Goal: Information Seeking & Learning: Learn about a topic

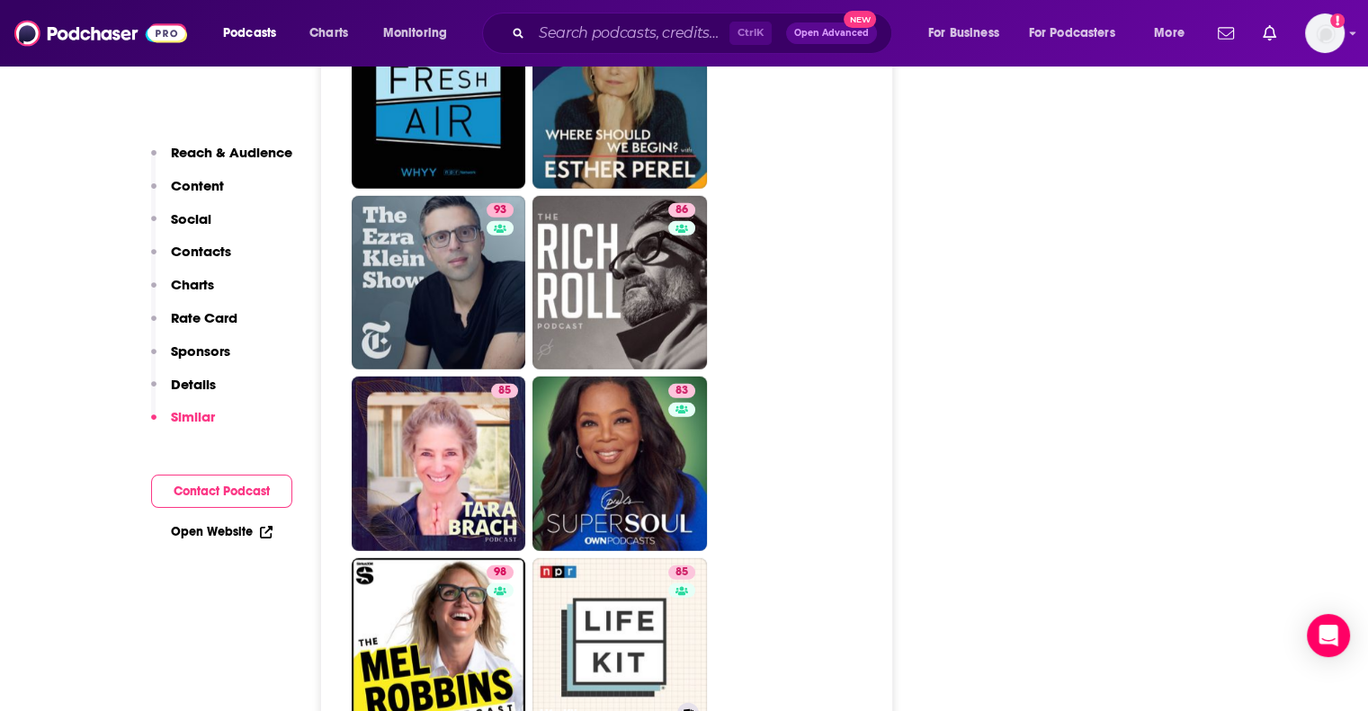
scroll to position [5176, 0]
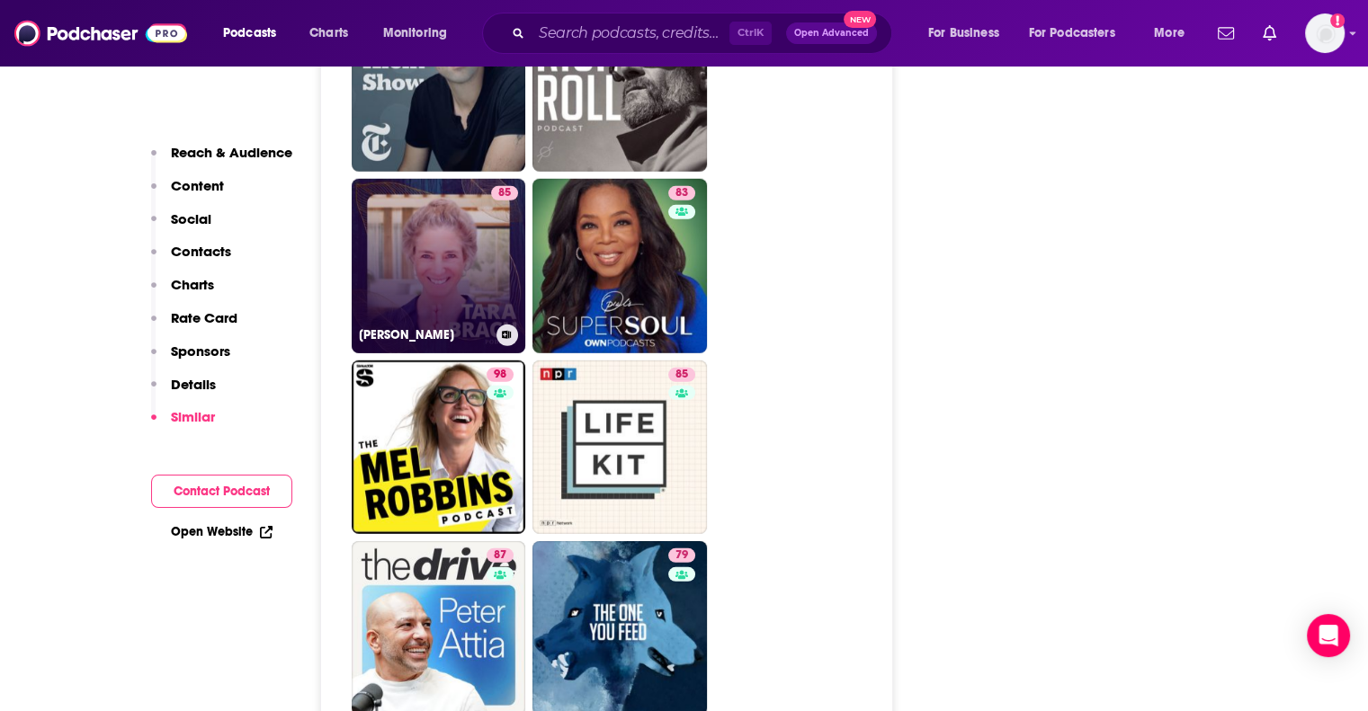
click at [451, 179] on link "85 [PERSON_NAME]" at bounding box center [439, 266] width 174 height 174
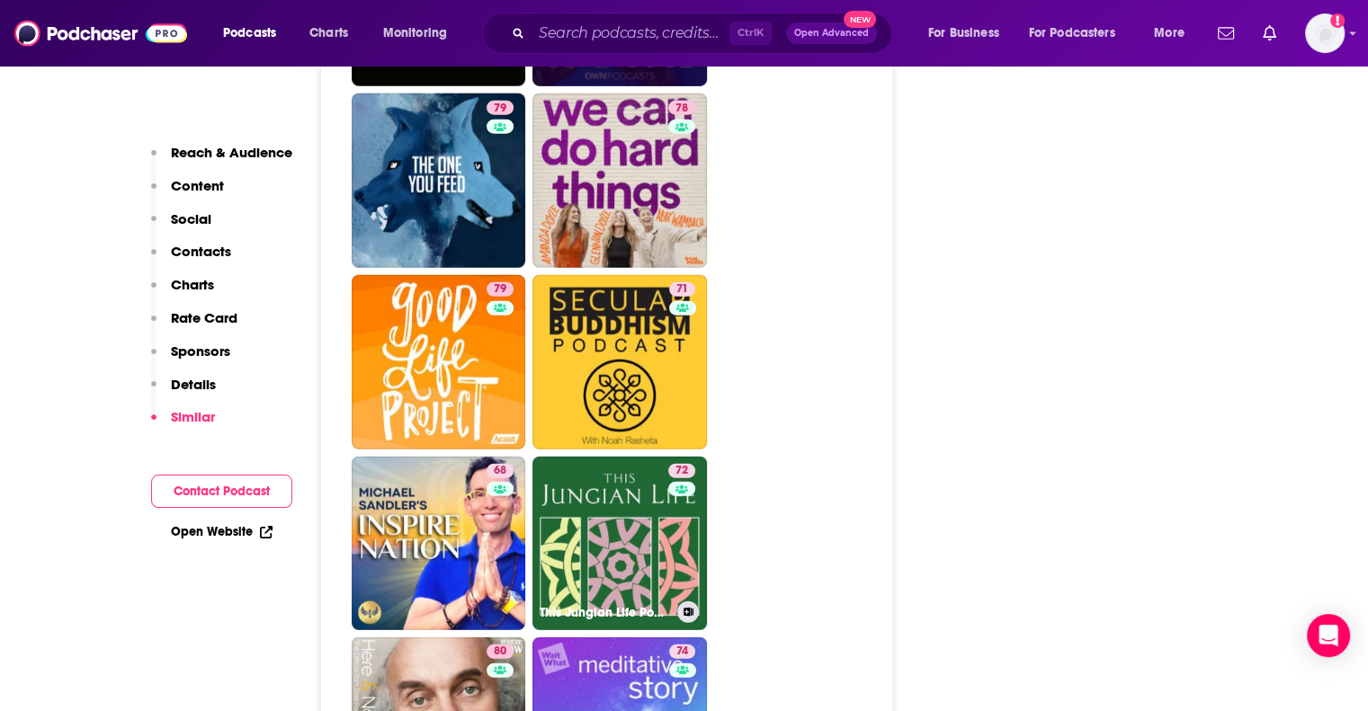
scroll to position [4923, 0]
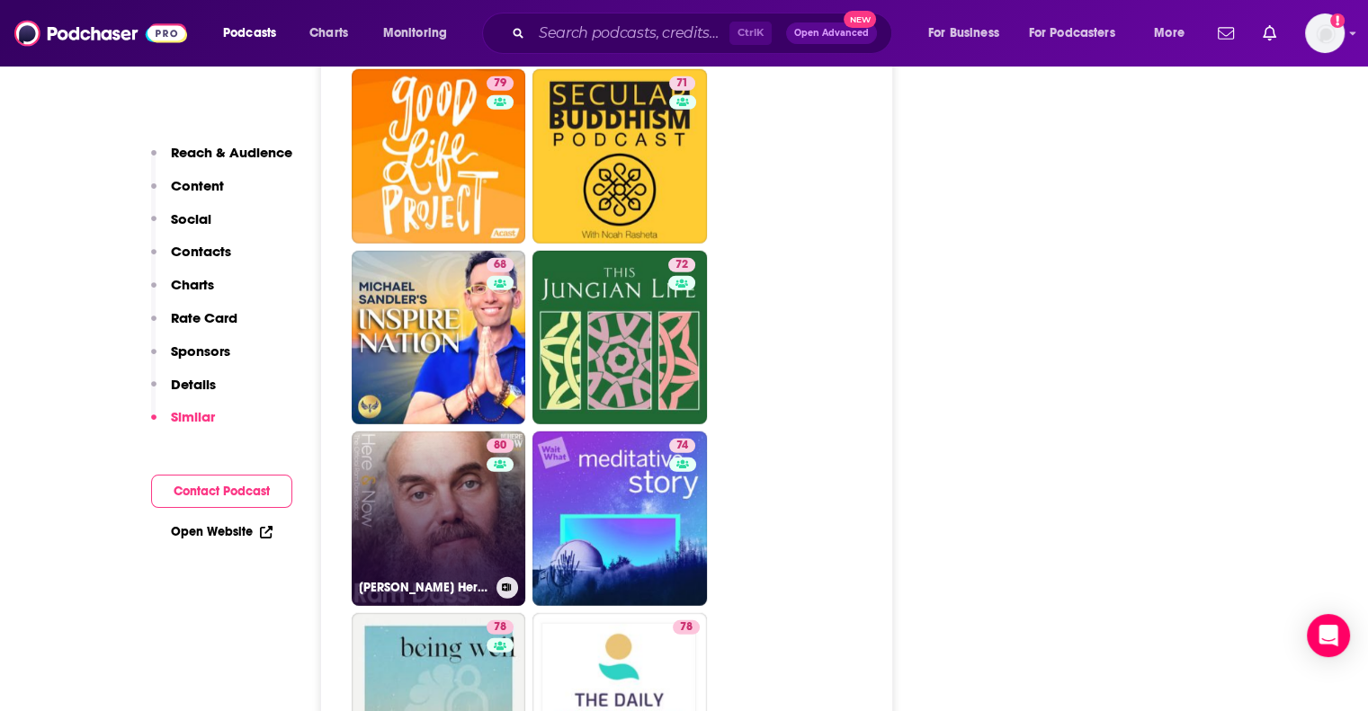
click at [495, 439] on div "80" at bounding box center [501, 508] width 31 height 138
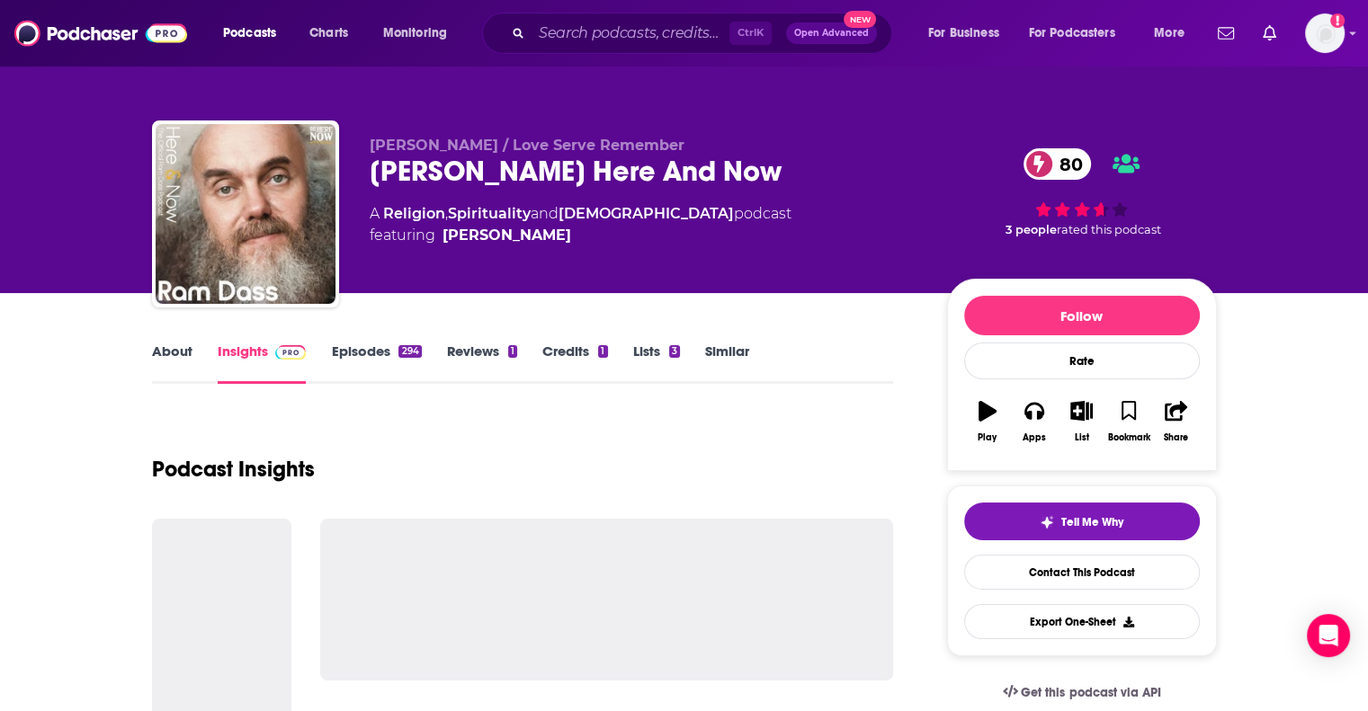
click at [495, 427] on div "Podcast Insights" at bounding box center [523, 459] width 742 height 92
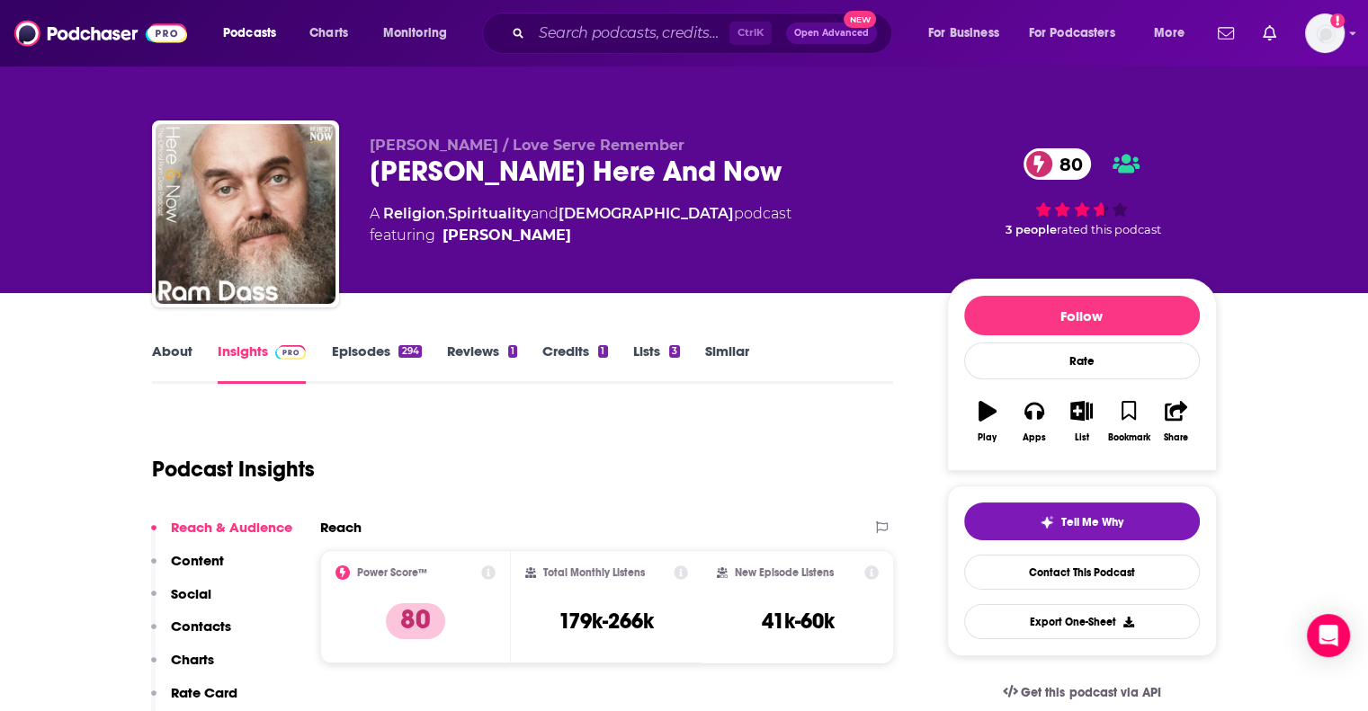
type input "[URL][DOMAIN_NAME][PERSON_NAME]"
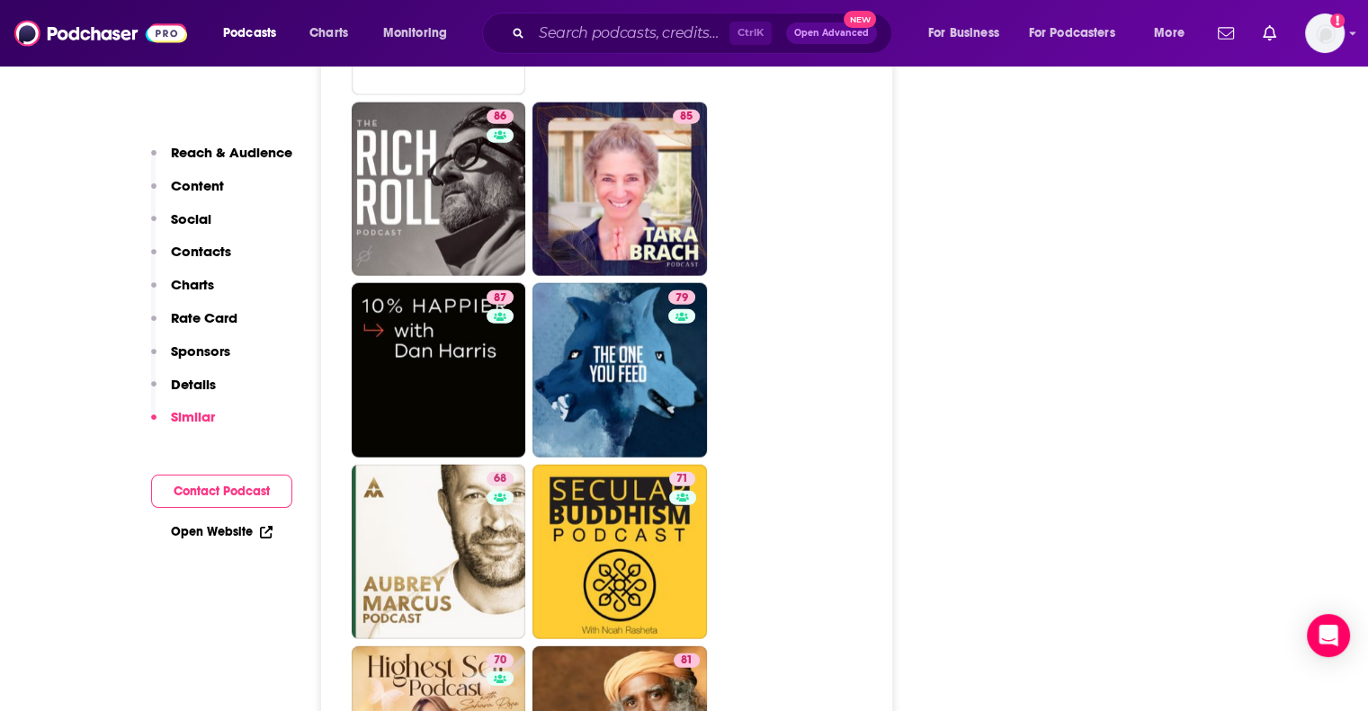
scroll to position [4787, 0]
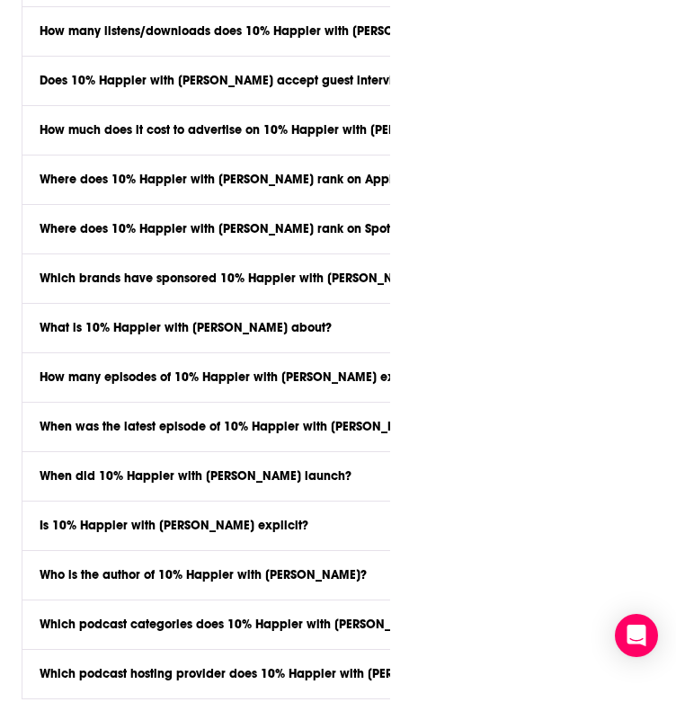
scroll to position [0, 45]
